Goal: Navigation & Orientation: Find specific page/section

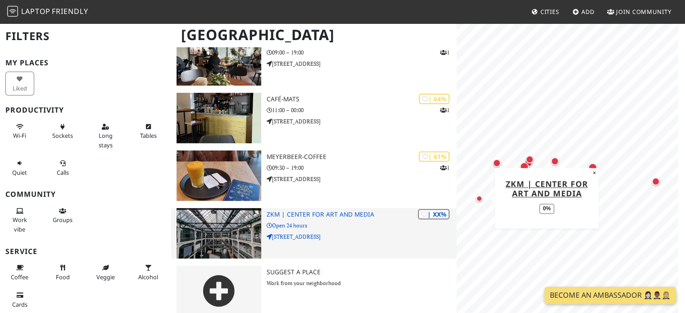
scroll to position [340, 0]
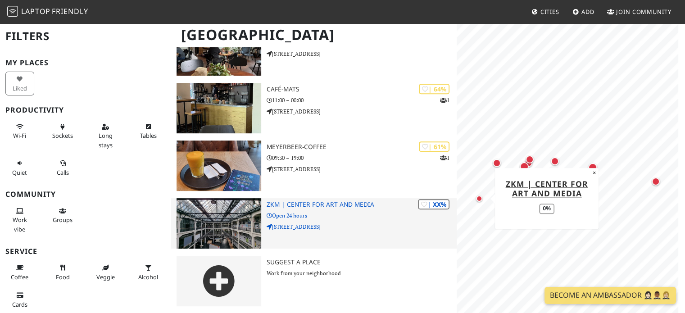
click at [223, 219] on img at bounding box center [219, 223] width 84 height 50
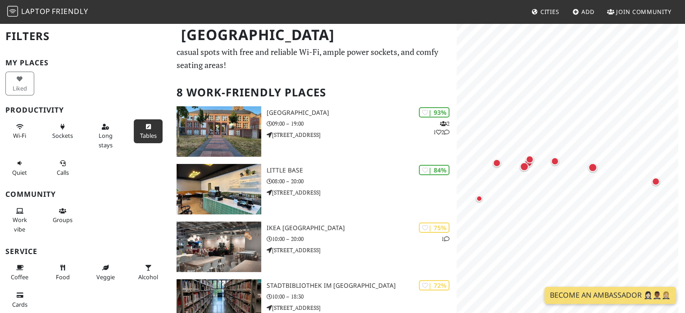
scroll to position [0, 0]
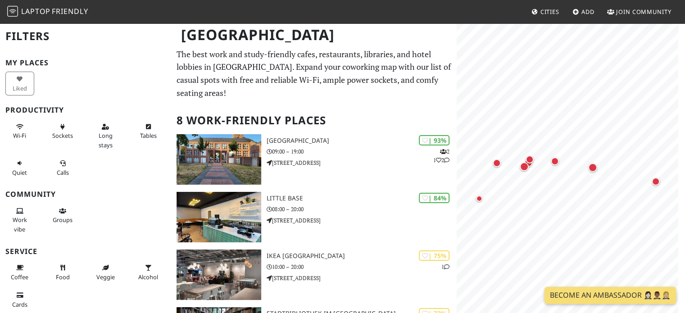
click at [42, 9] on span "Laptop" at bounding box center [35, 11] width 29 height 10
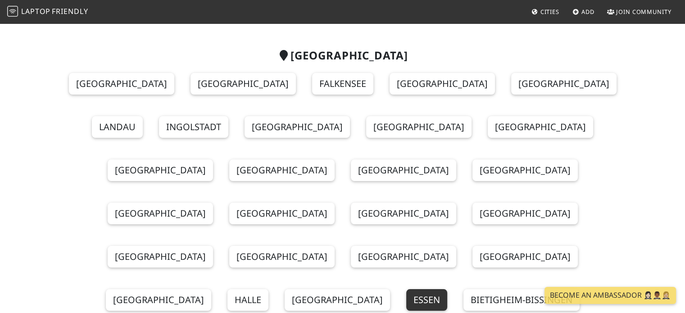
scroll to position [61, 0]
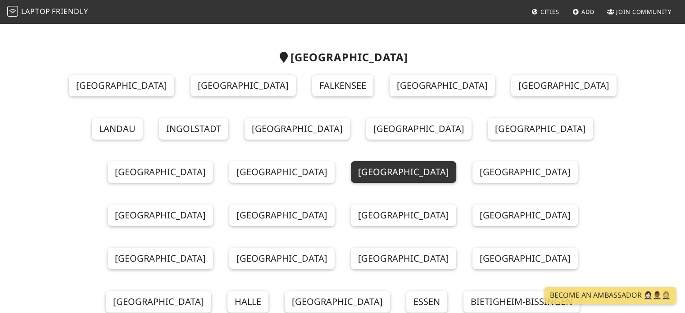
click at [456, 161] on link "Freiburg im Breisgau" at bounding box center [403, 172] width 105 height 22
